Goal: Transaction & Acquisition: Subscribe to service/newsletter

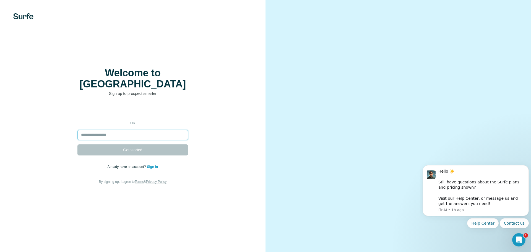
click at [97, 130] on input "email" at bounding box center [132, 135] width 111 height 10
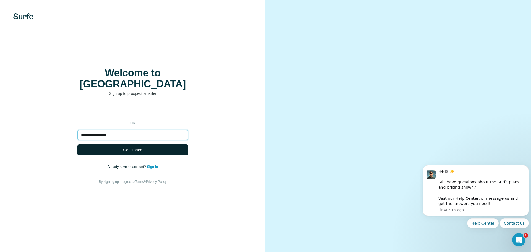
type input "**********"
click at [121, 144] on button "Get started" at bounding box center [132, 149] width 111 height 11
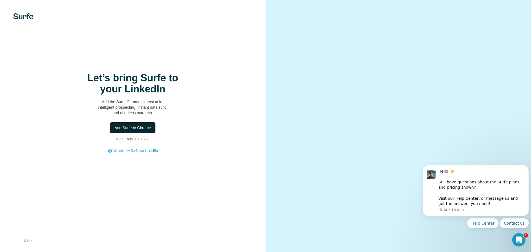
click at [131, 124] on button "Add Surfe to Chrome" at bounding box center [132, 127] width 45 height 11
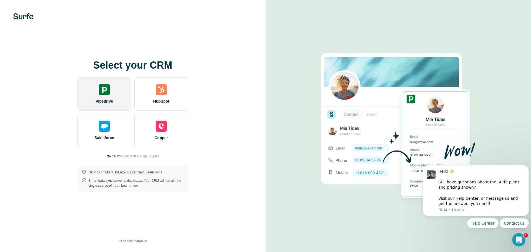
click at [106, 90] on img at bounding box center [104, 89] width 11 height 11
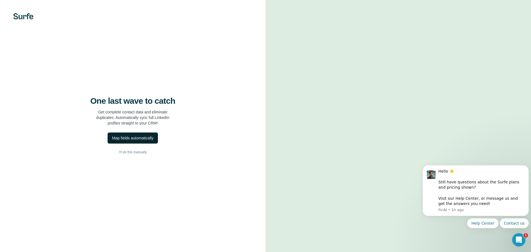
click at [138, 138] on div "Map fields automatically" at bounding box center [132, 138] width 41 height 6
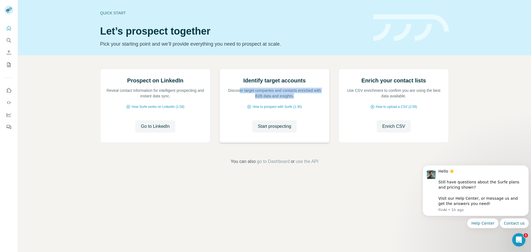
drag, startPoint x: 276, startPoint y: 149, endPoint x: 309, endPoint y: 156, distance: 34.2
click at [309, 99] on div "Identify target accounts Discover target companies and contacts enriched with B…" at bounding box center [274, 88] width 99 height 22
click at [276, 99] on p "Discover target companies and contacts enriched with B2B data and insights." at bounding box center [274, 93] width 99 height 11
